Goal: Communication & Community: Participate in discussion

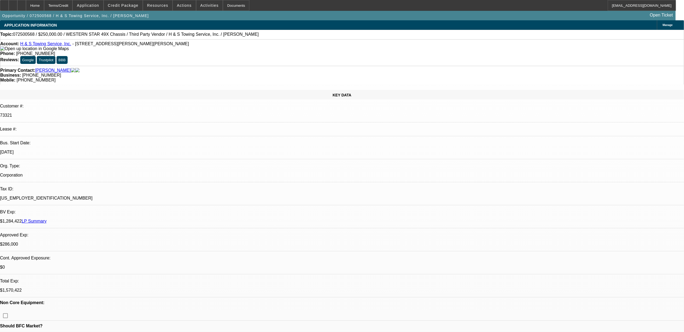
select select "0"
select select "2"
select select "0.1"
select select "0"
select select "2"
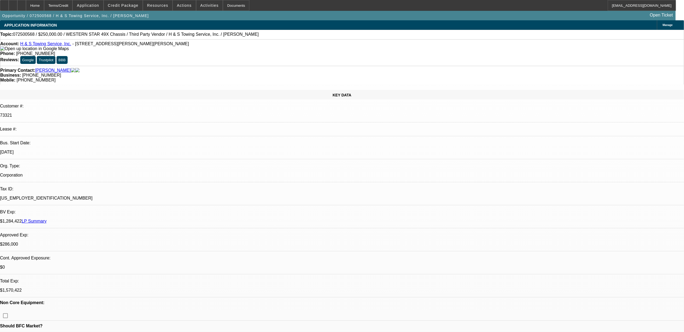
select select "0.1"
select select "0"
select select "2"
select select "0.1"
select select "0"
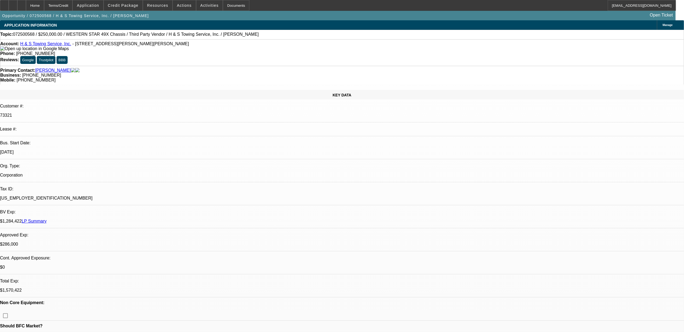
select select "2"
select select "0.1"
select select "1"
select select "2"
select select "4"
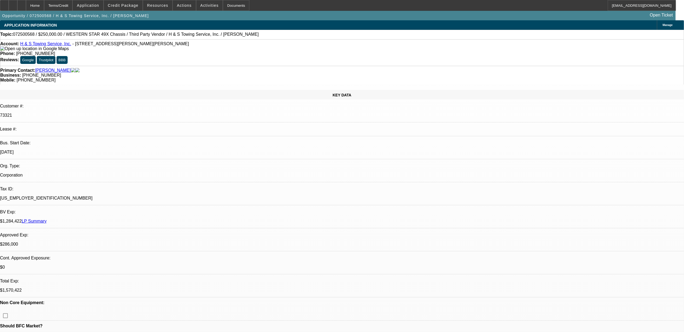
select select "1"
select select "2"
select select "4"
select select "1"
select select "2"
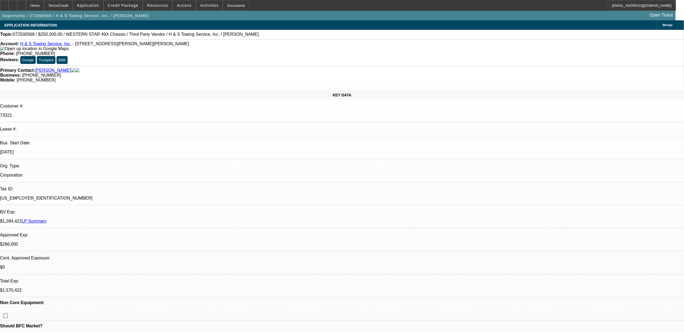
select select "4"
select select "1"
select select "2"
select select "4"
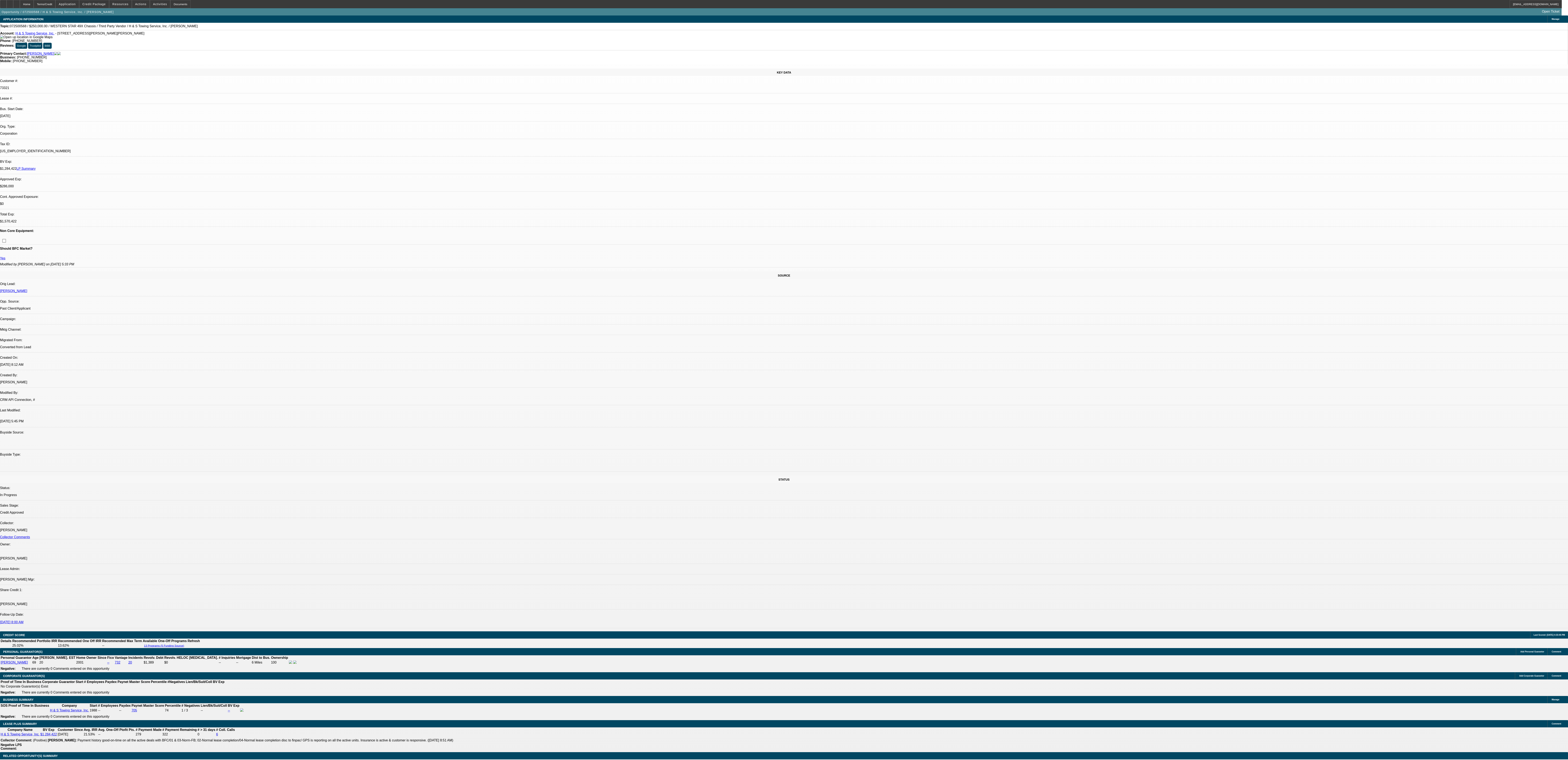
select select "0"
select select "2"
select select "0.1"
select select "0"
select select "2"
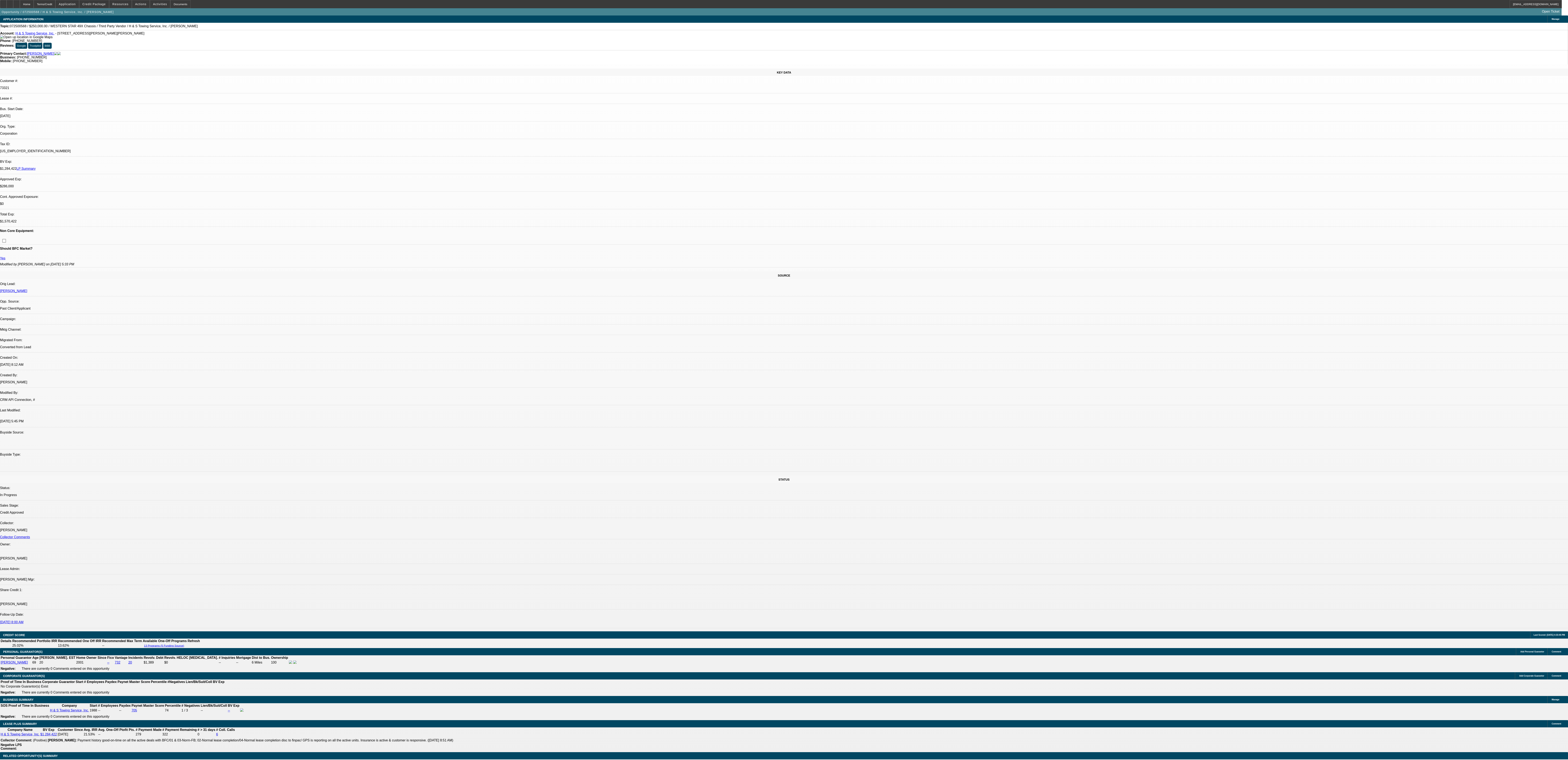
select select "0.1"
select select "0"
select select "2"
select select "0.1"
select select "0"
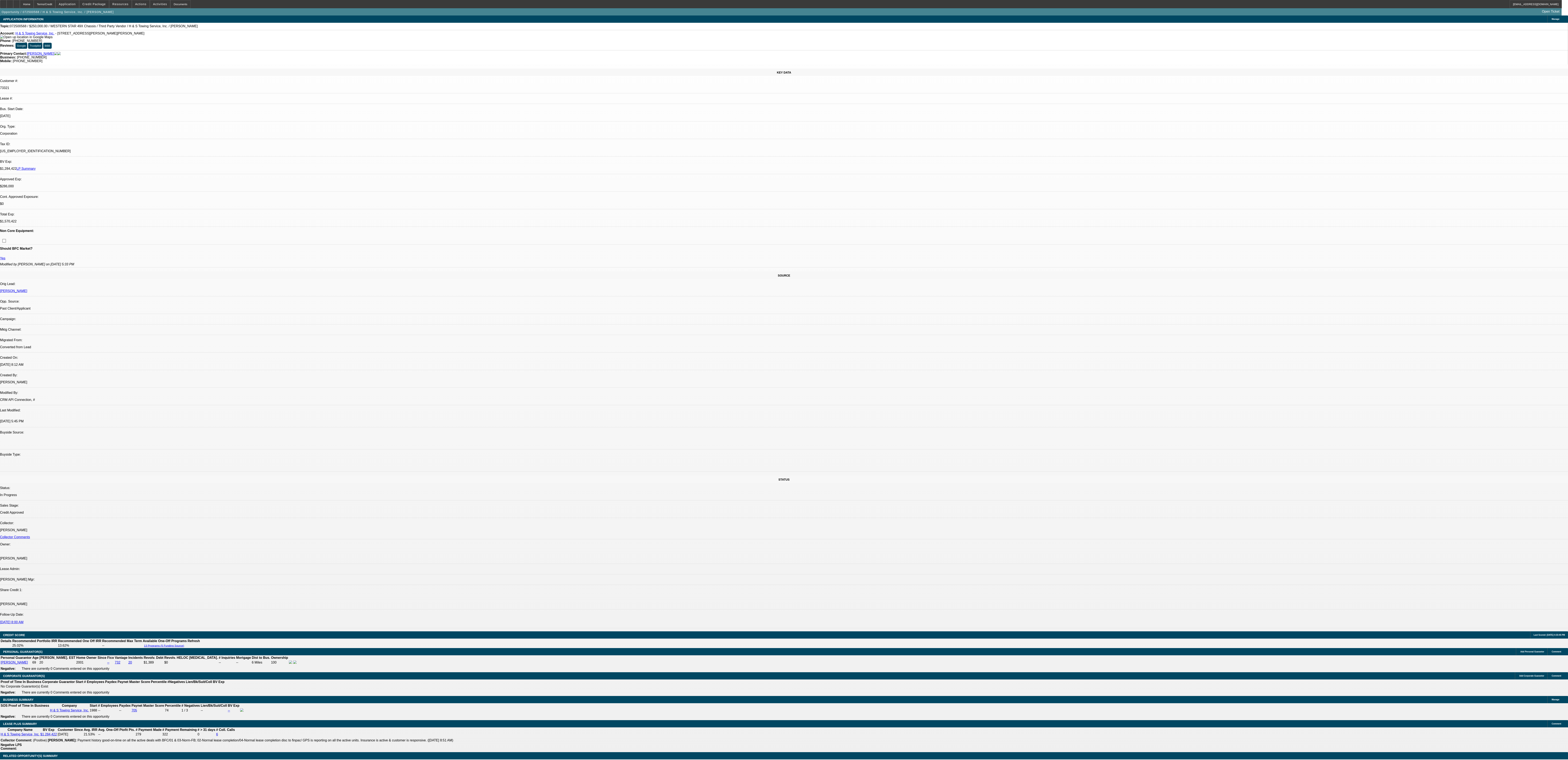
select select "2"
select select "0.1"
select select "1"
select select "2"
select select "4"
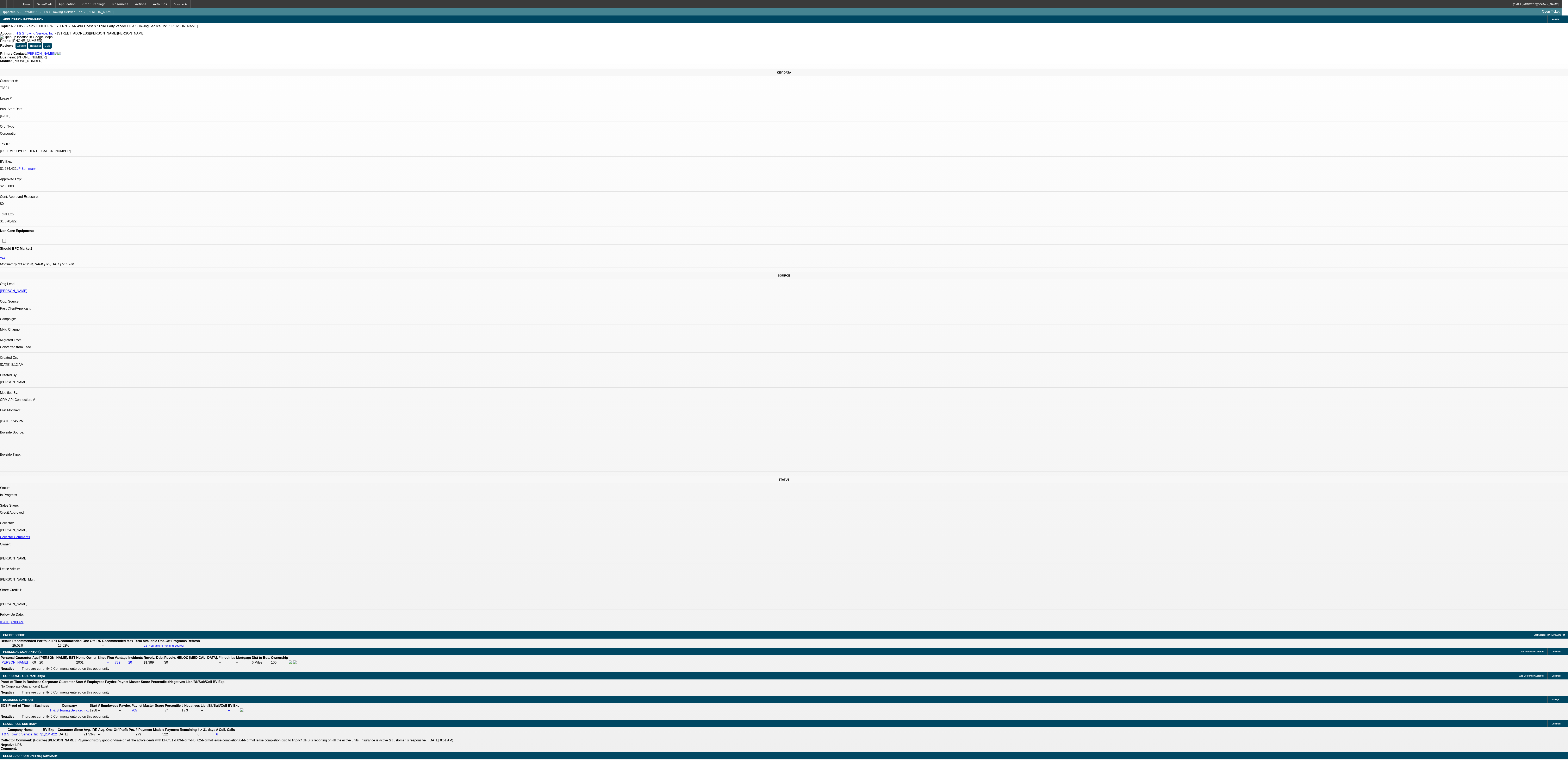
select select "1"
select select "2"
select select "4"
select select "1"
select select "2"
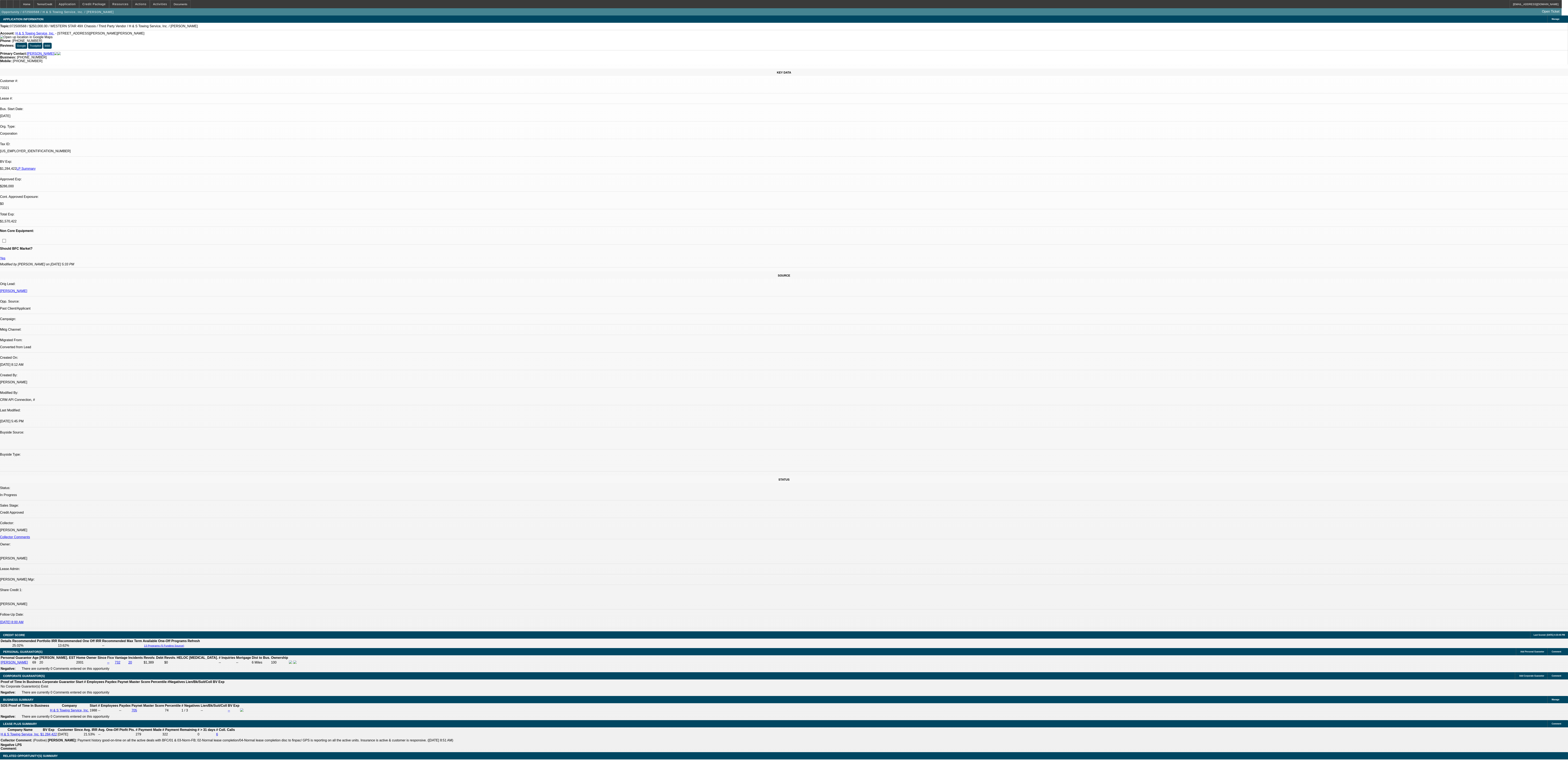
select select "4"
select select "1"
select select "2"
select select "4"
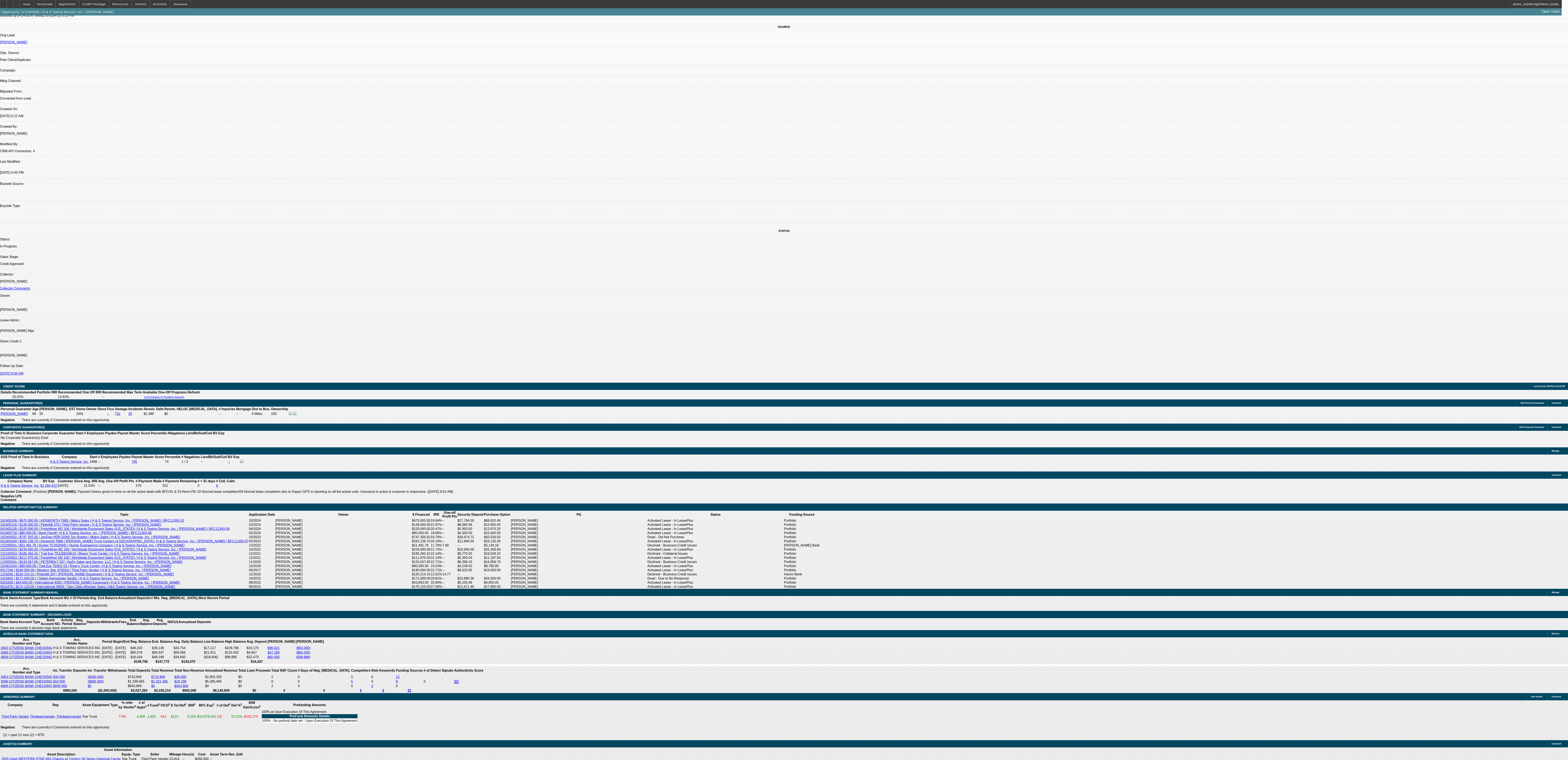
scroll to position [121, 0]
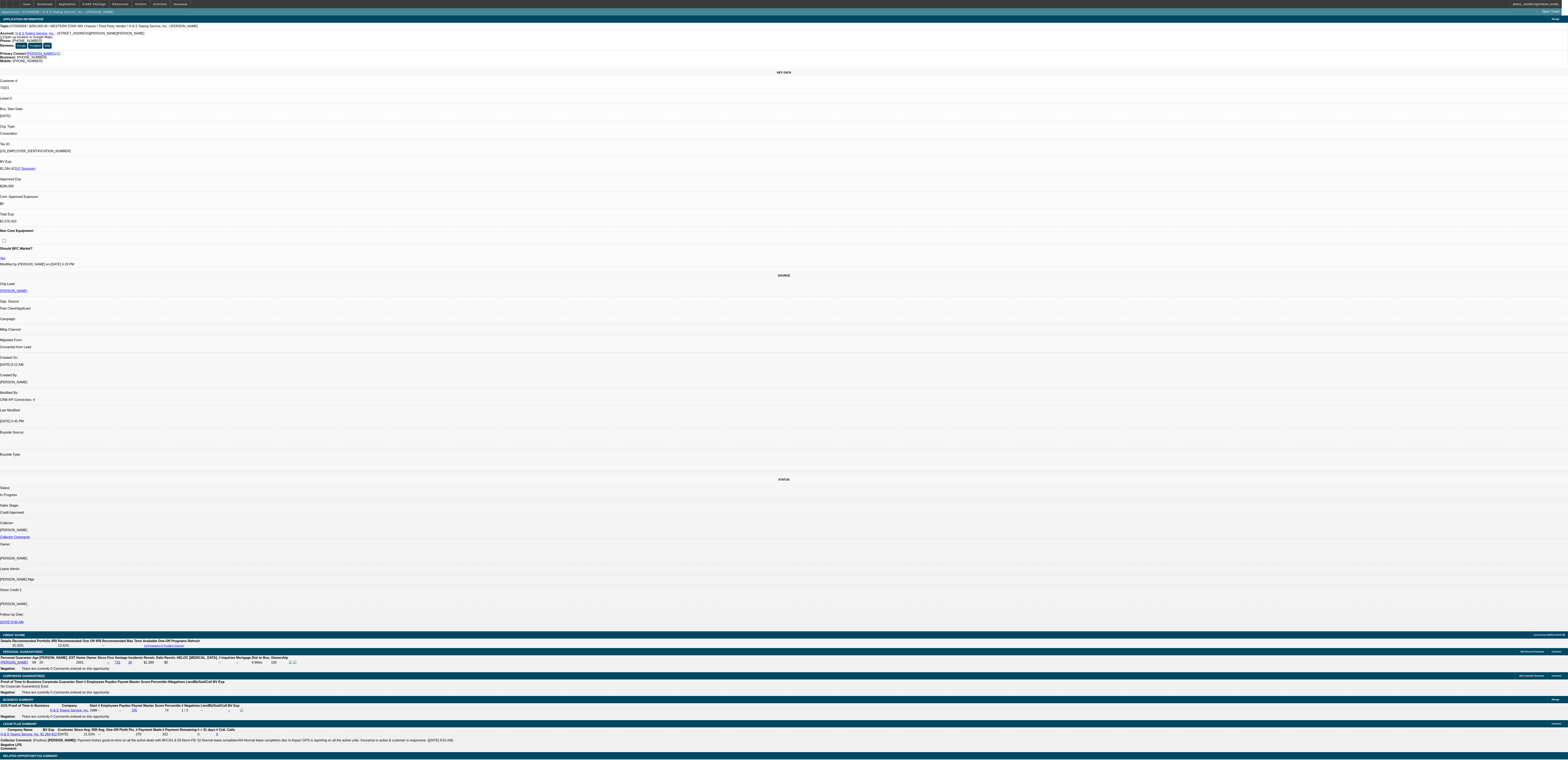
select select "0"
select select "2"
select select "0.1"
select select "0"
select select "2"
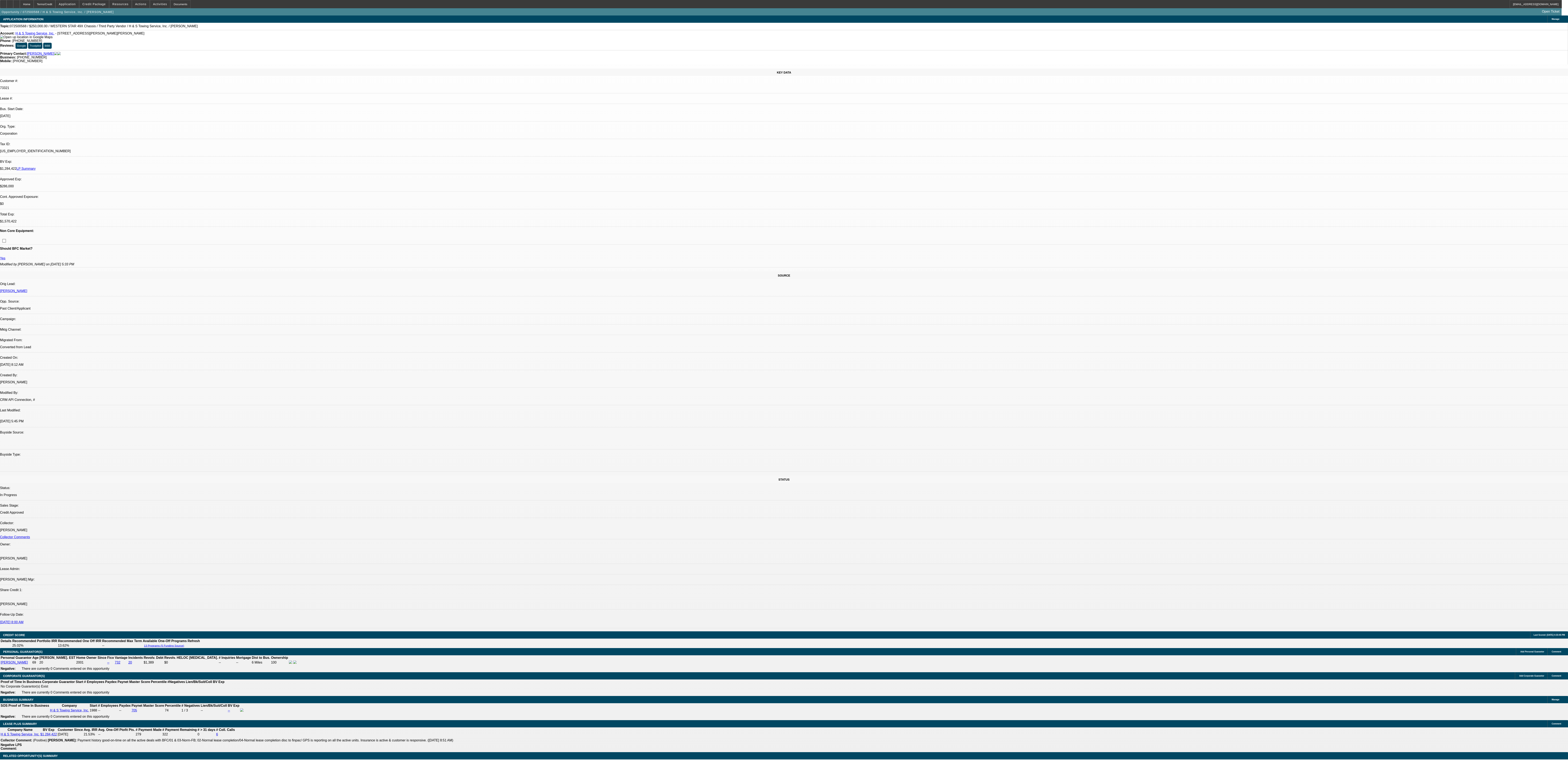
select select "0.1"
select select "0"
select select "2"
select select "0.1"
select select "0"
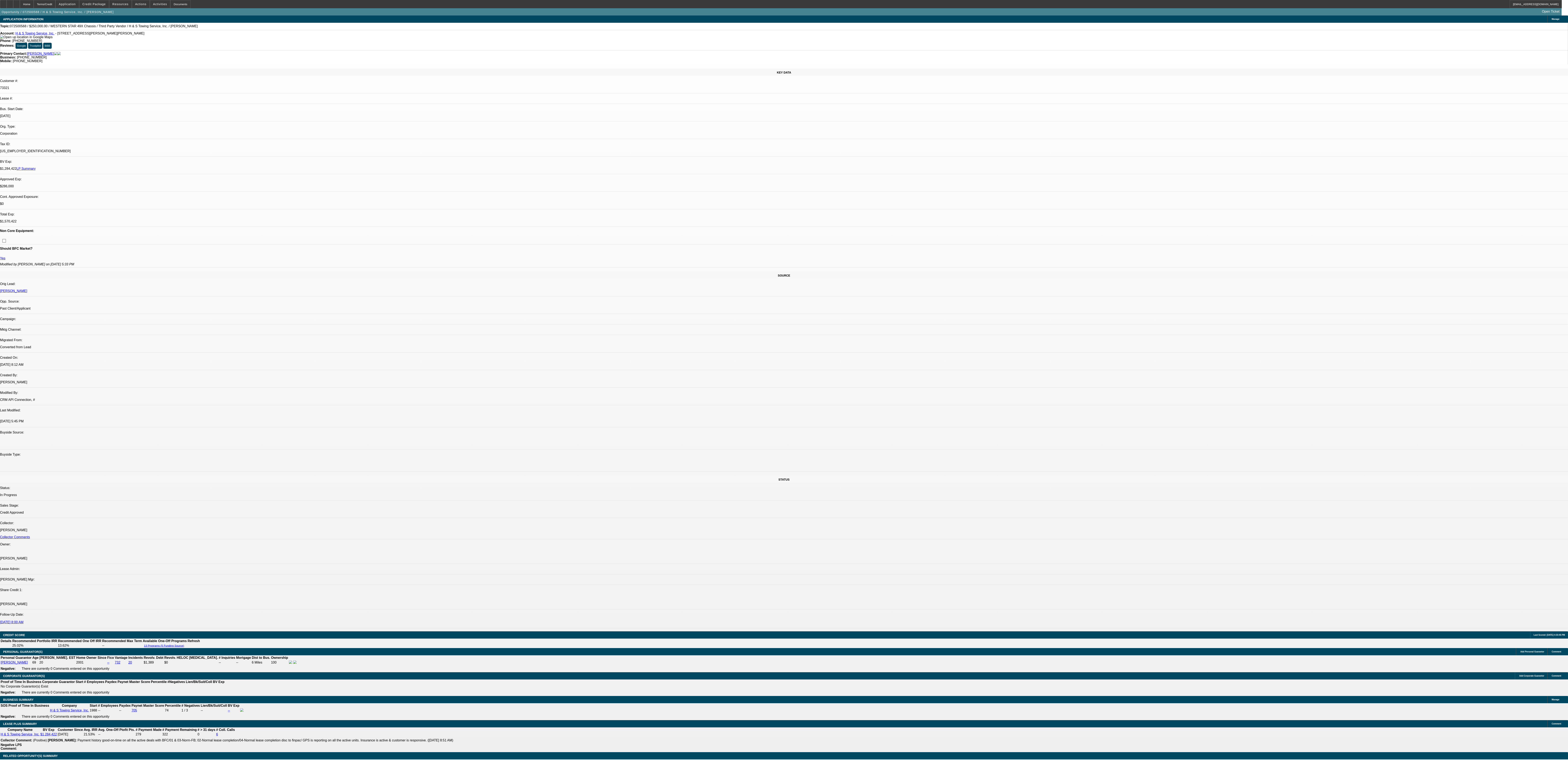
select select "2"
select select "0.1"
select select "1"
select select "2"
select select "4"
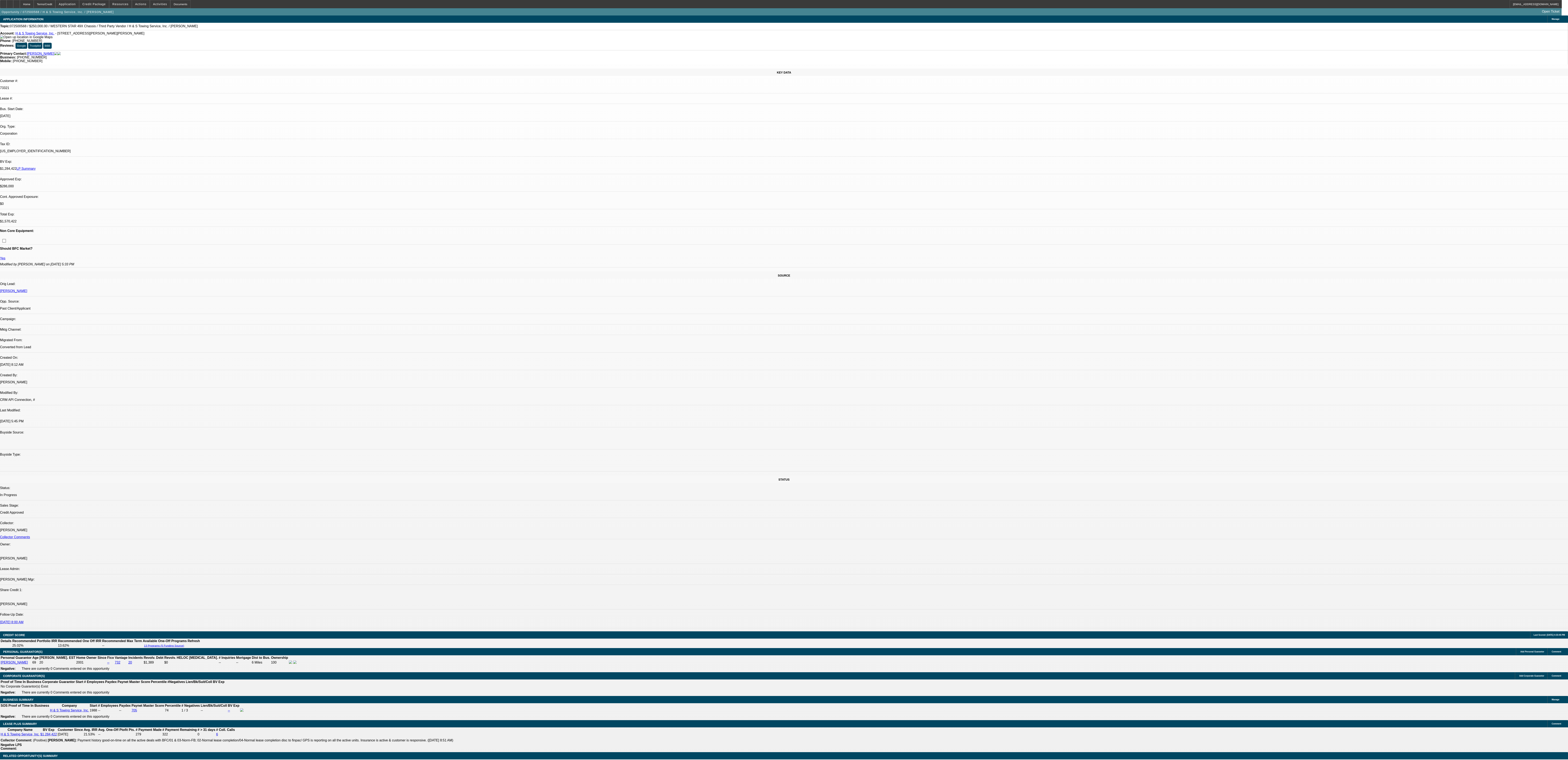
select select "1"
select select "2"
select select "4"
select select "1"
select select "2"
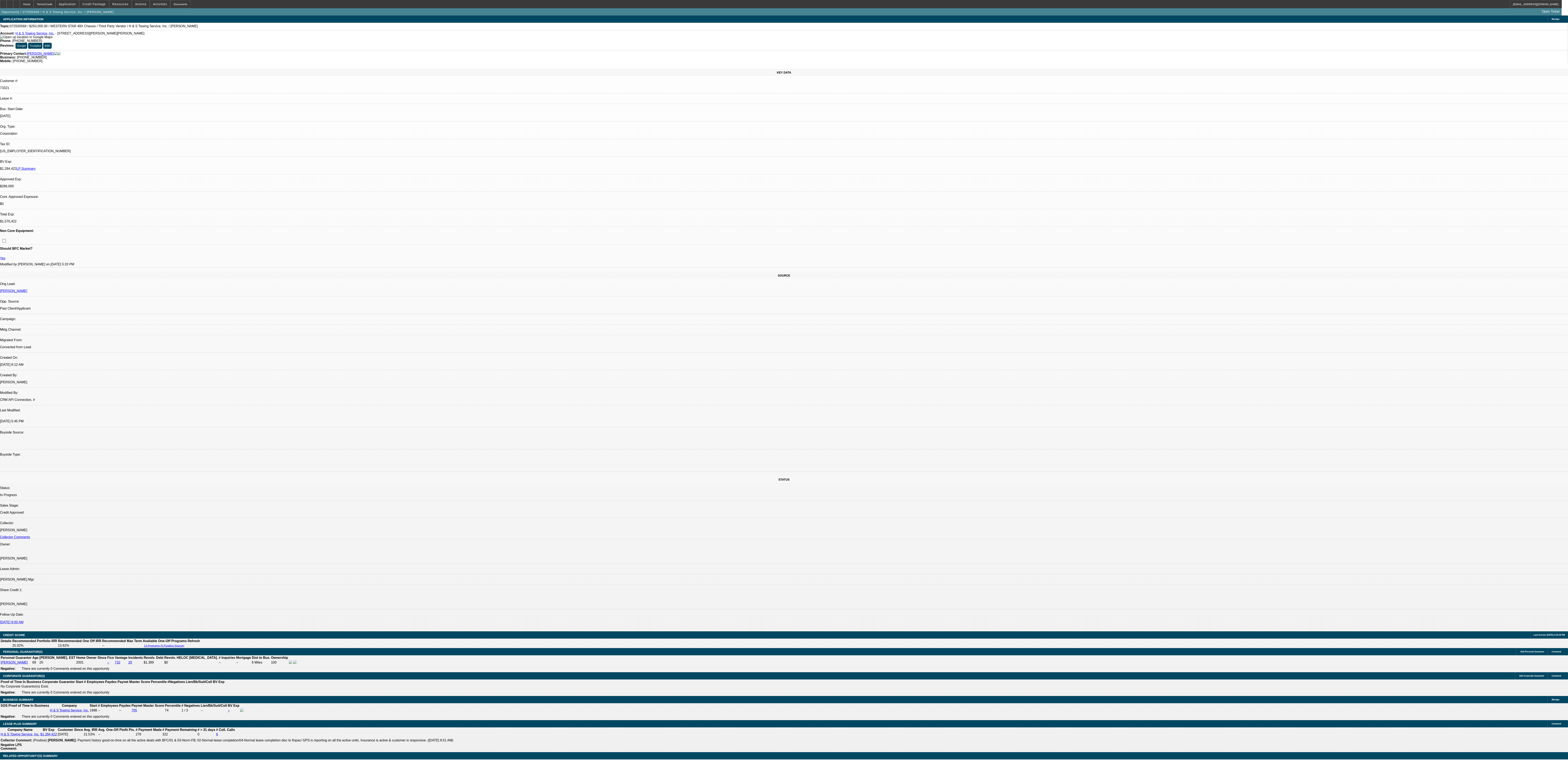
select select "4"
select select "1"
select select "2"
select select "4"
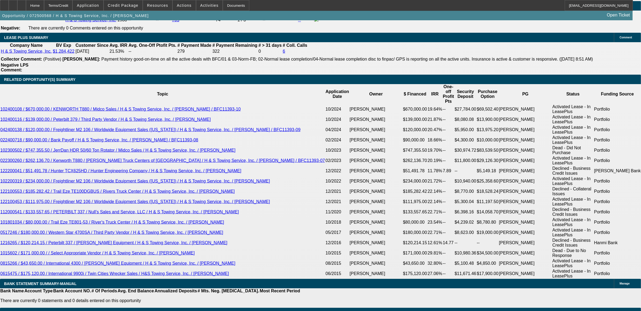
scroll to position [944, 0]
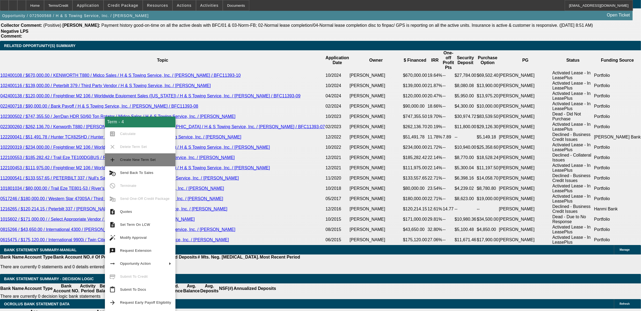
click at [136, 164] on button "add Create New Term Set" at bounding box center [140, 159] width 71 height 13
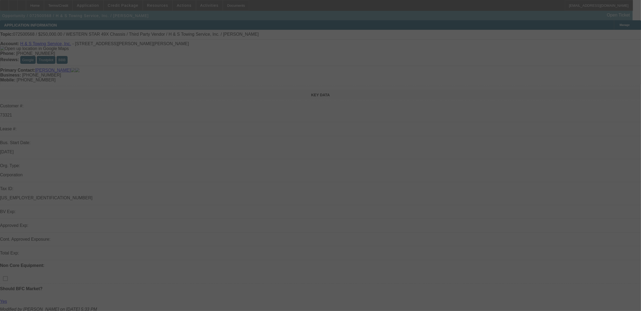
click at [544, 24] on div at bounding box center [320, 155] width 641 height 311
click at [544, 27] on div at bounding box center [320, 155] width 641 height 311
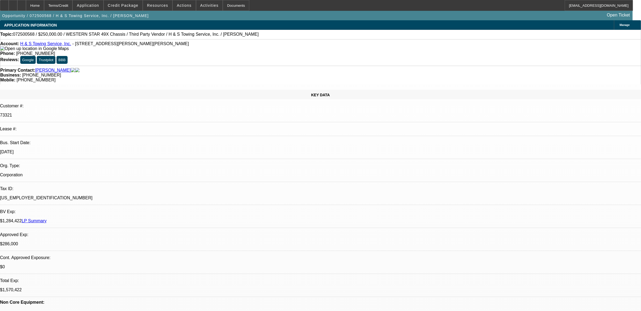
select select "0"
select select "2"
select select "0.1"
select select "0"
select select "2"
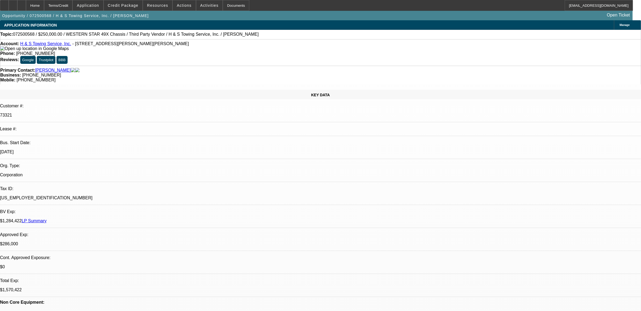
select select "0.1"
select select "0"
select select "2"
select select "0.1"
select select "0"
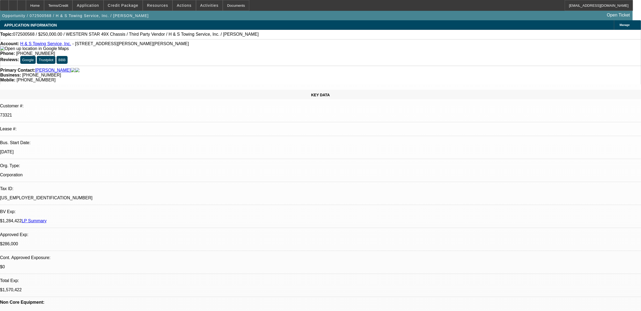
select select "2"
select select "0.1"
select select "1"
select select "2"
select select "4"
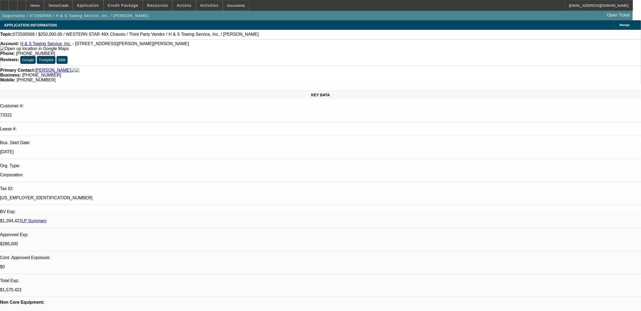
select select "1"
select select "2"
select select "4"
select select "1"
select select "2"
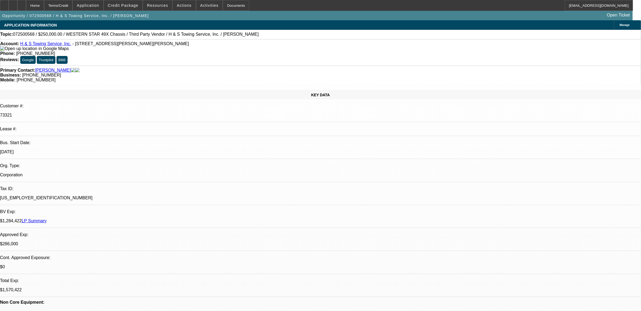
select select "4"
select select "1"
select select "2"
select select "4"
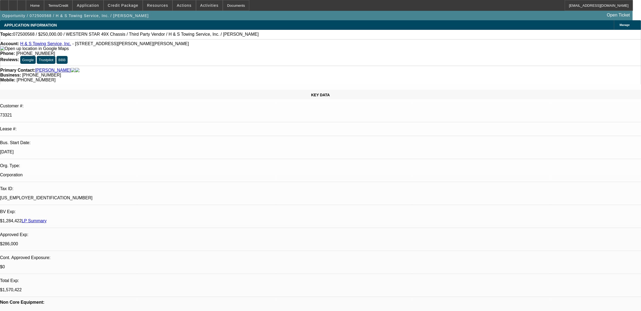
type input "tax"
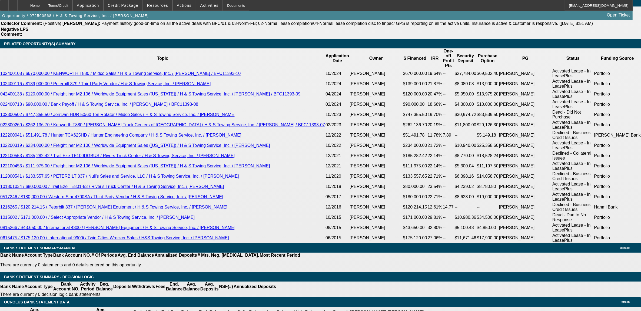
scroll to position [947, 0]
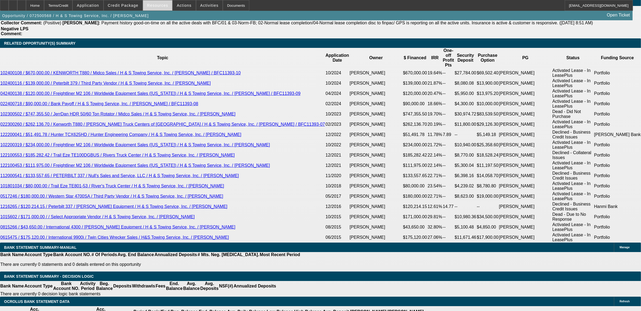
click at [153, 7] on span "Resources" at bounding box center [157, 5] width 21 height 4
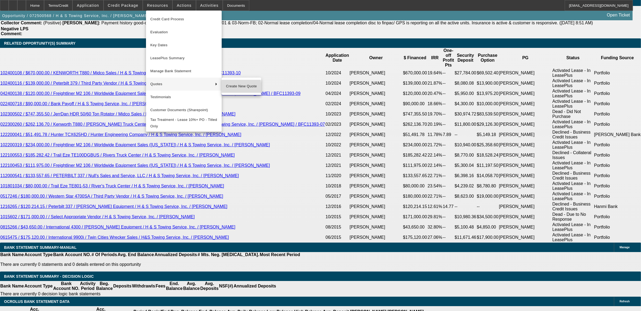
click at [229, 87] on span "Create New Quote" at bounding box center [241, 86] width 31 height 6
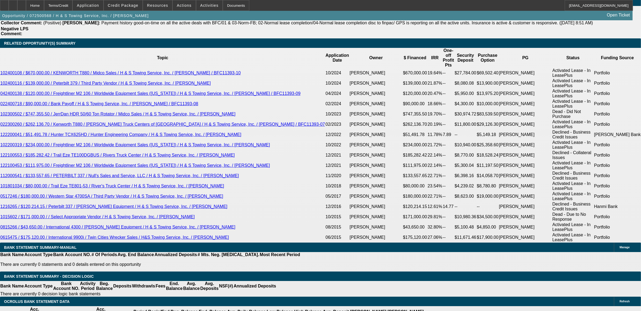
type input "$5,000.00"
type input "UNKNOWN"
type input "$12,469.64"
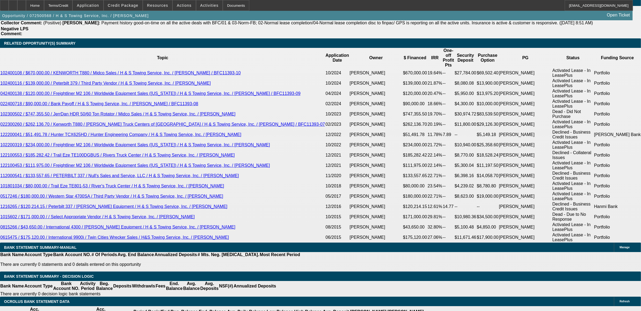
type input "$6,234.82"
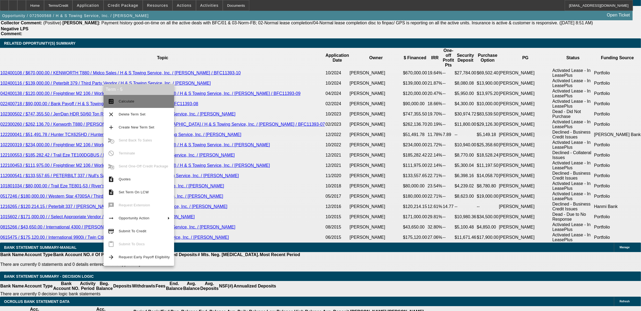
click at [117, 100] on button "calculate Calculate" at bounding box center [139, 101] width 71 height 13
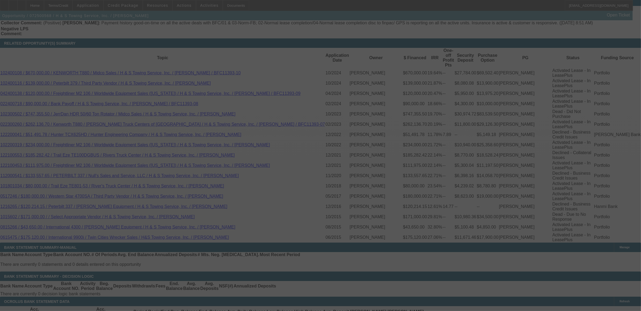
select select "0"
select select "2"
select select "0.1"
select select "4"
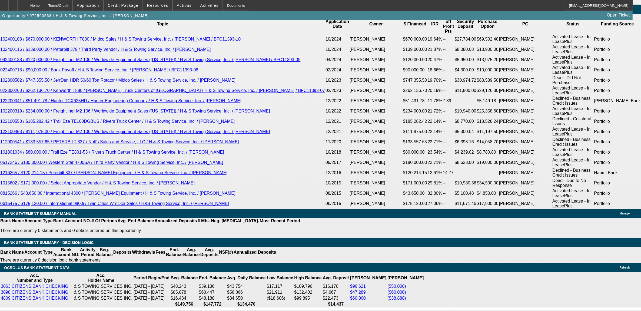
scroll to position [1014, 0]
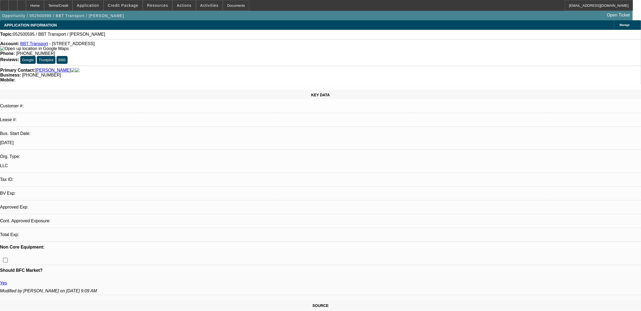
select select "0"
select select "2"
select select "0.1"
select select "4"
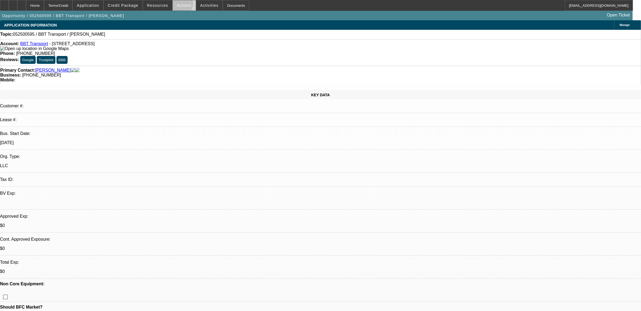
click at [179, 5] on span "Actions" at bounding box center [184, 5] width 15 height 4
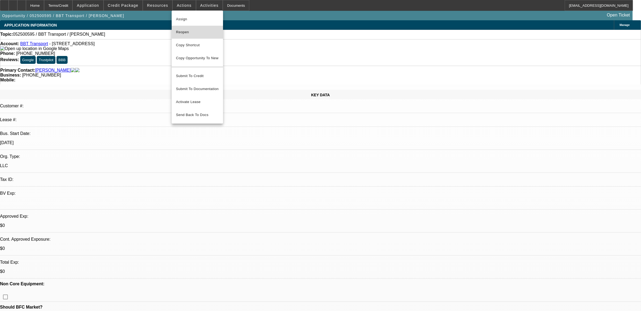
click at [196, 33] on span "Reopen" at bounding box center [197, 32] width 43 height 6
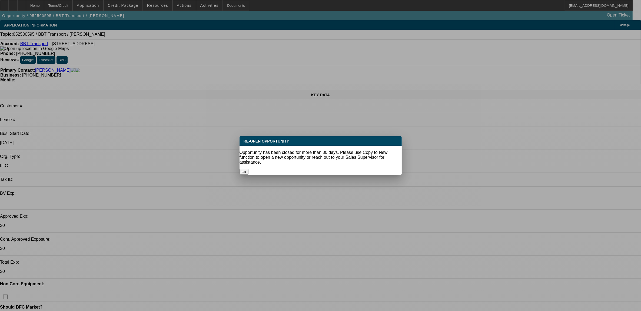
click at [249, 169] on button "Ok" at bounding box center [244, 172] width 9 height 6
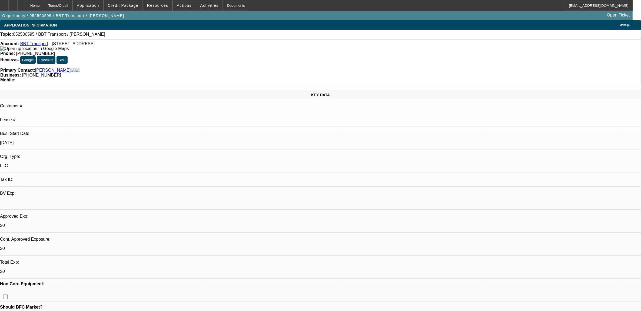
click at [138, 8] on span at bounding box center [123, 5] width 39 height 13
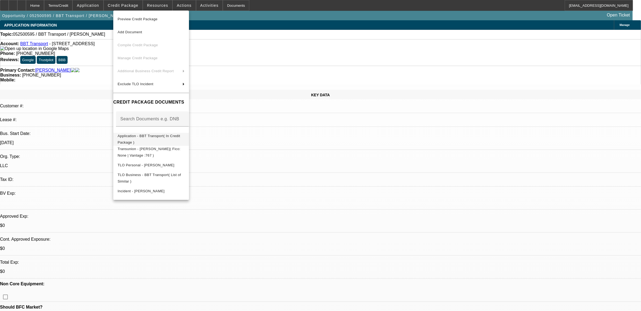
click at [151, 140] on span "Application - BBT Transport( In Credit Package )" at bounding box center [151, 139] width 67 height 13
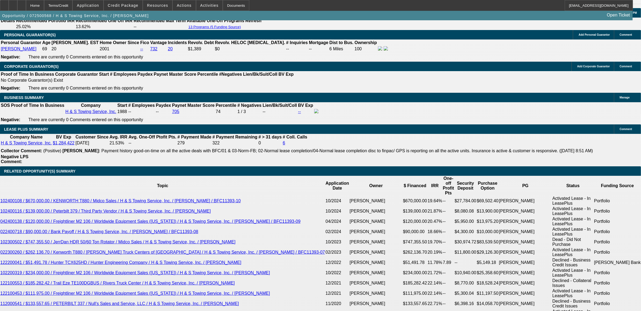
select select "0"
select select "2"
select select "0.1"
select select "0"
select select "2"
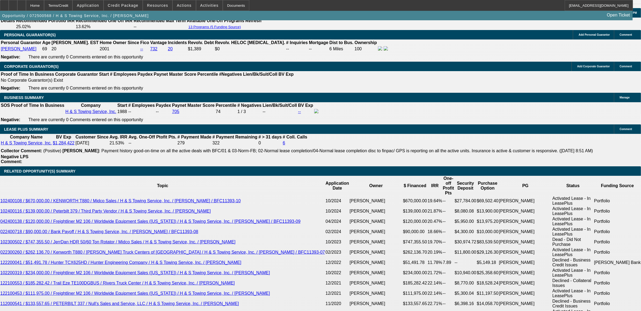
select select "0.1"
select select "0"
select select "2"
select select "0.1"
select select "0"
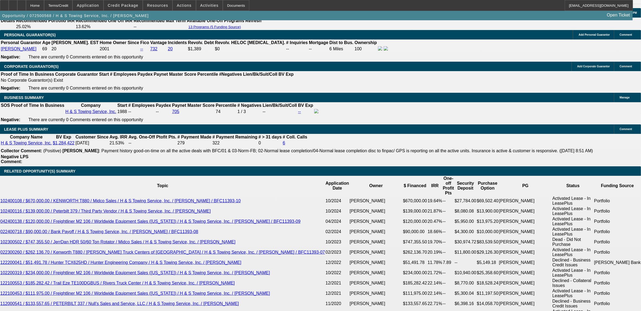
select select "2"
select select "0.1"
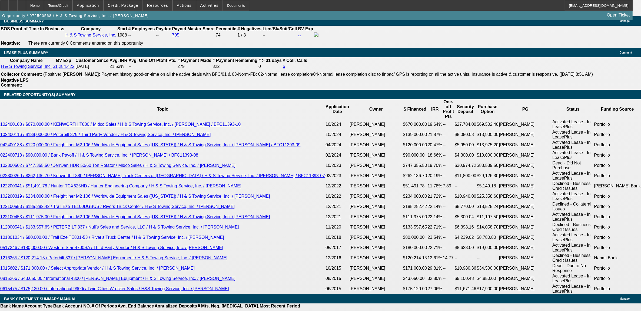
select select "1"
select select "2"
select select "4"
select select "1"
select select "2"
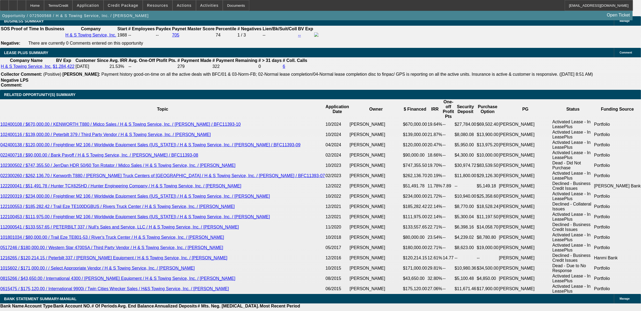
select select "4"
select select "1"
select select "2"
select select "4"
select select "1"
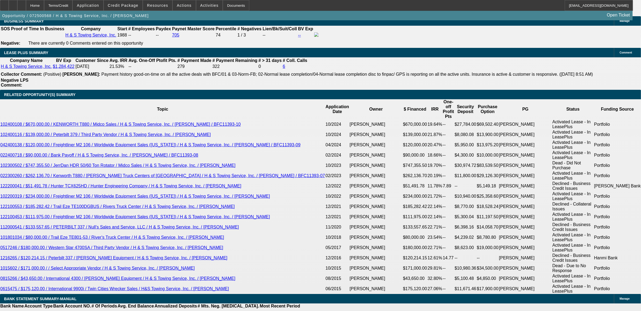
select select "2"
select select "4"
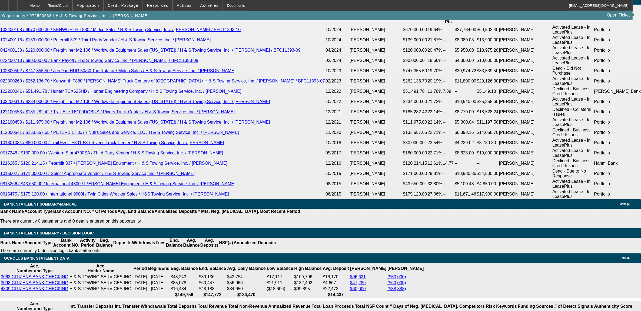
scroll to position [978, 0]
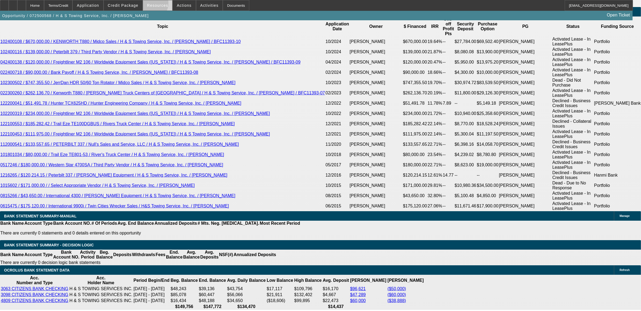
click at [152, 4] on span "Resources" at bounding box center [157, 5] width 21 height 4
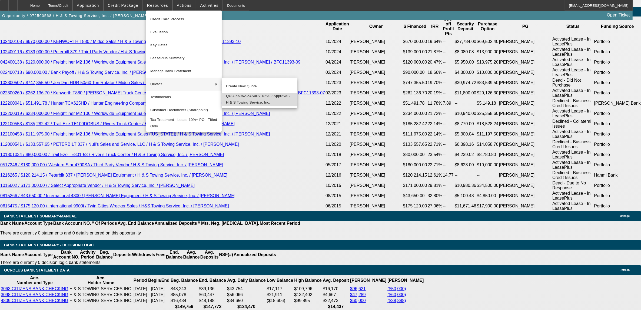
click at [238, 97] on span "QUO-56962-Z4S0R7 Rev0 / Approval / H & S Towing Service, Inc." at bounding box center [259, 99] width 67 height 13
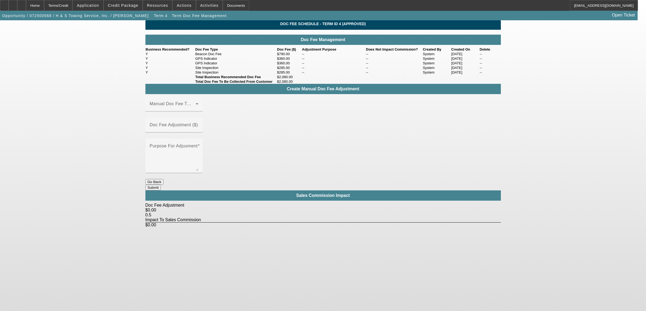
click at [164, 179] on button "Go Back" at bounding box center [155, 182] width 18 height 6
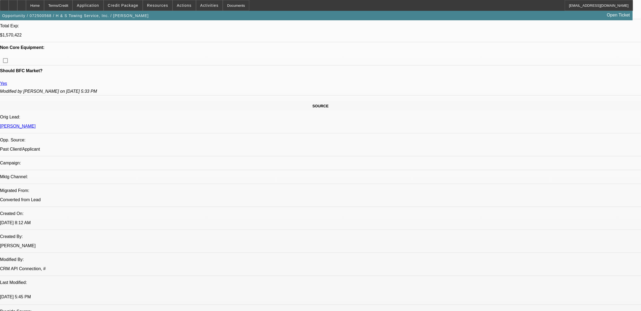
select select "0"
select select "2"
select select "0.1"
select select "4"
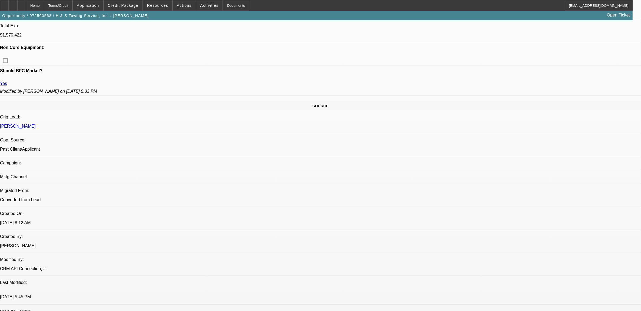
select select "0"
select select "2"
select select "0.1"
select select "4"
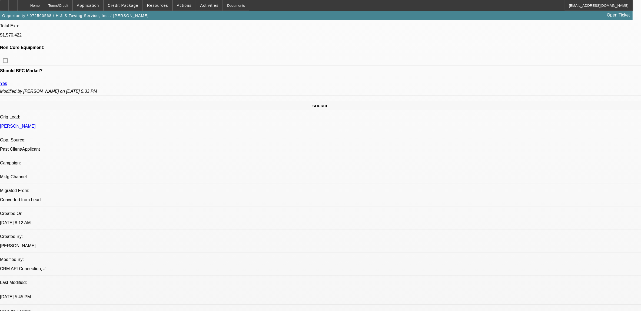
select select "0"
select select "2"
select select "0.1"
select select "4"
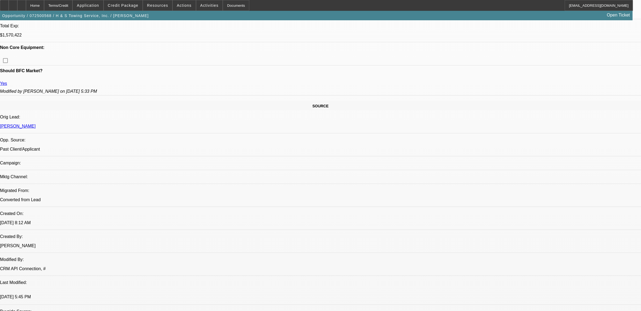
select select "0"
select select "2"
select select "0.1"
select select "4"
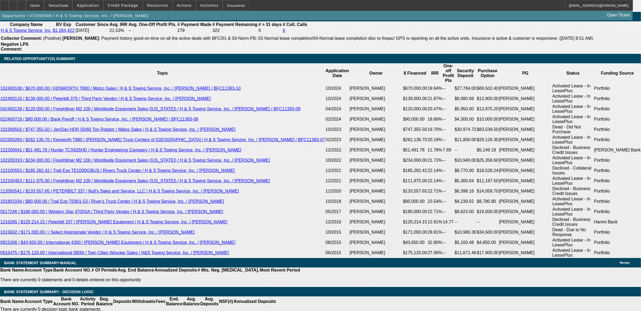
scroll to position [913, 0]
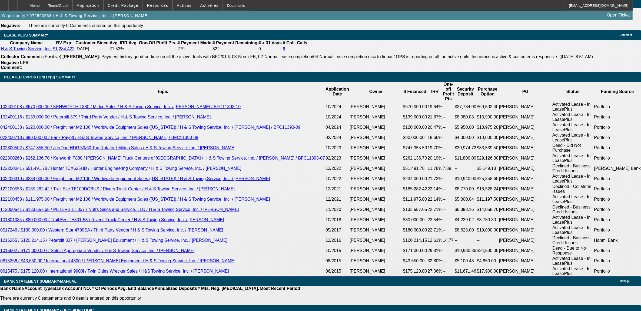
click at [522, 81] on button "reply_all Reply All" at bounding box center [525, 81] width 34 height 13
